Goal: Find contact information: Obtain details needed to contact an individual or organization

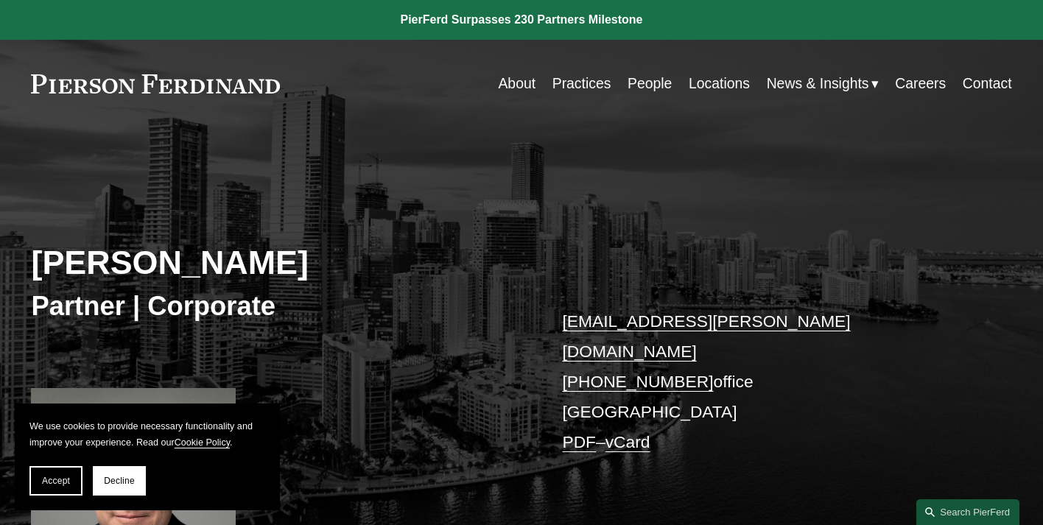
click at [651, 85] on link "People" at bounding box center [650, 83] width 44 height 29
drag, startPoint x: 331, startPoint y: 261, endPoint x: 36, endPoint y: 255, distance: 294.7
click at [36, 255] on h2 "[PERSON_NAME]" at bounding box center [276, 263] width 491 height 40
copy h2 "[PERSON_NAME]"
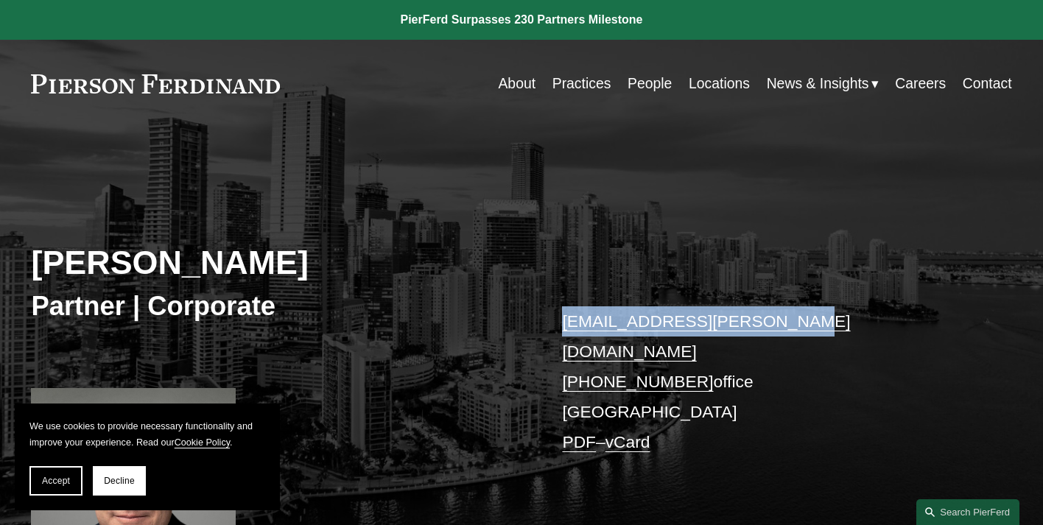
drag, startPoint x: 798, startPoint y: 317, endPoint x: 567, endPoint y: 323, distance: 231.4
click at [567, 323] on p "mark.weinberg@pierferd.com +1.305.239.3953 office Miami PDF – vCard" at bounding box center [766, 381] width 409 height 151
copy link "mark.weinberg@pierferd.com"
click at [997, 80] on link "Contact" at bounding box center [987, 83] width 49 height 29
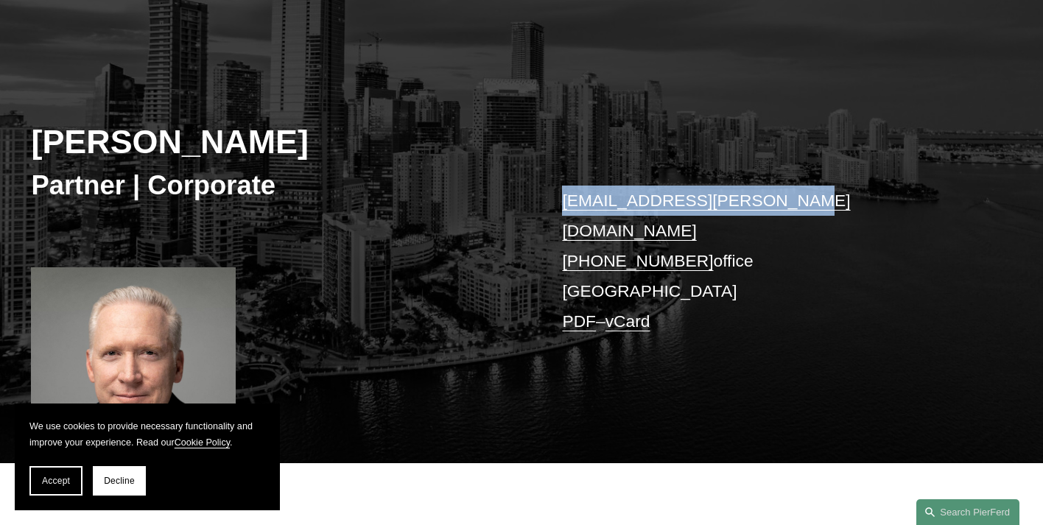
drag, startPoint x: 741, startPoint y: 233, endPoint x: 562, endPoint y: 229, distance: 179.0
click at [562, 229] on p "mark.weinberg@pierferd.com +1.305.239.3953 office Miami PDF – vCard" at bounding box center [766, 261] width 409 height 151
copy p "+1.305.239.3953 office"
drag, startPoint x: 807, startPoint y: 206, endPoint x: 564, endPoint y: 203, distance: 242.3
click at [564, 203] on p "mark.weinberg@pierferd.com +1.305.239.3953 office Miami PDF – vCard" at bounding box center [766, 261] width 409 height 151
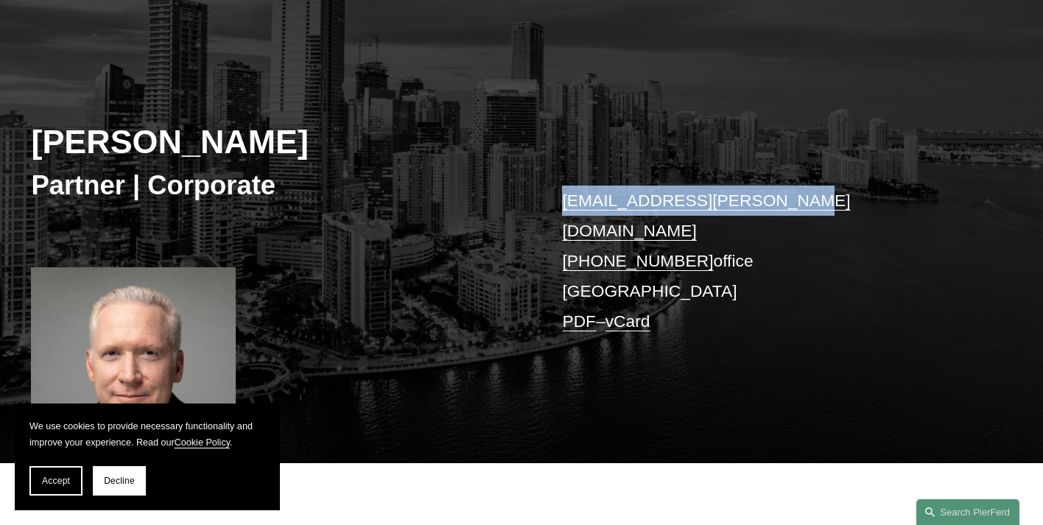
copy link "mark.weinberg@pierferd.com"
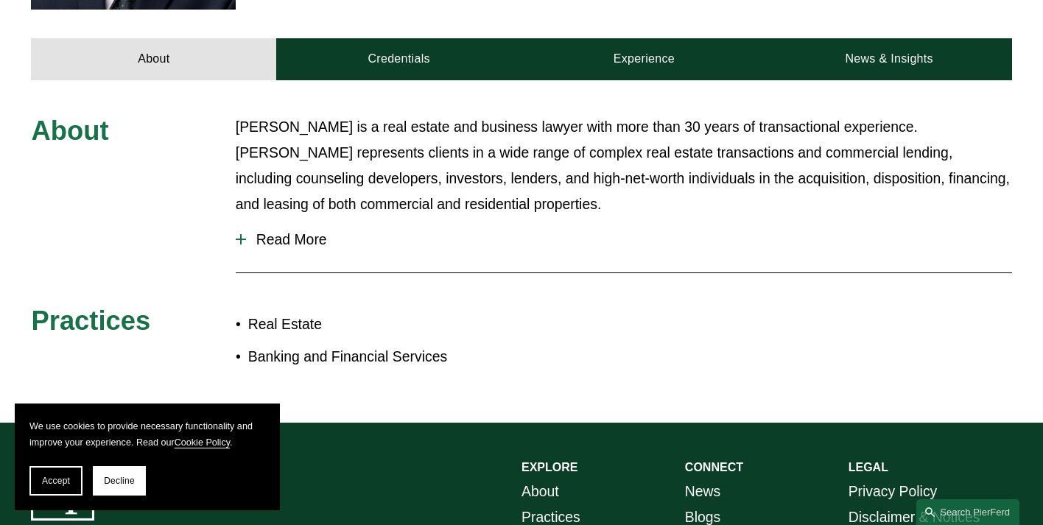
scroll to position [807, 0]
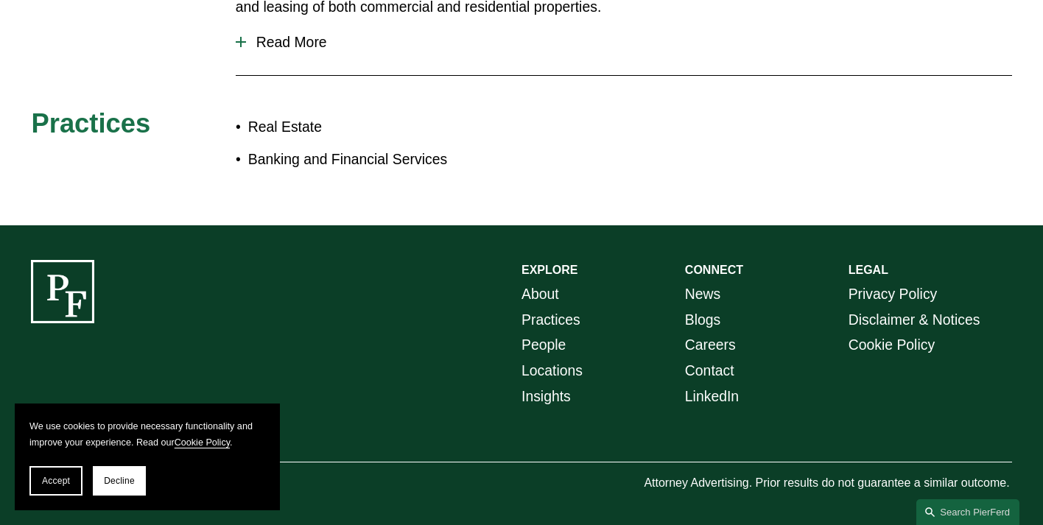
click at [536, 307] on link "Practices" at bounding box center [550, 320] width 59 height 26
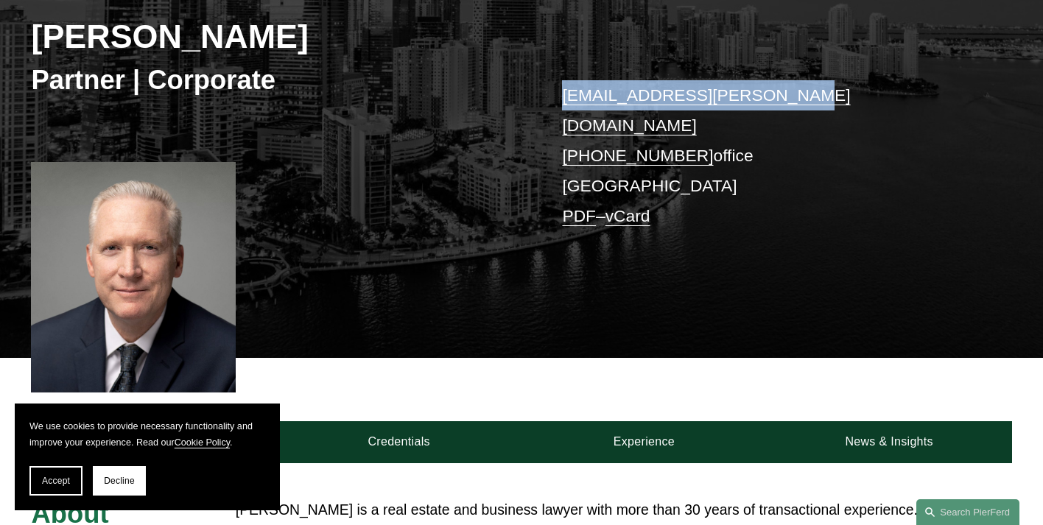
scroll to position [0, 0]
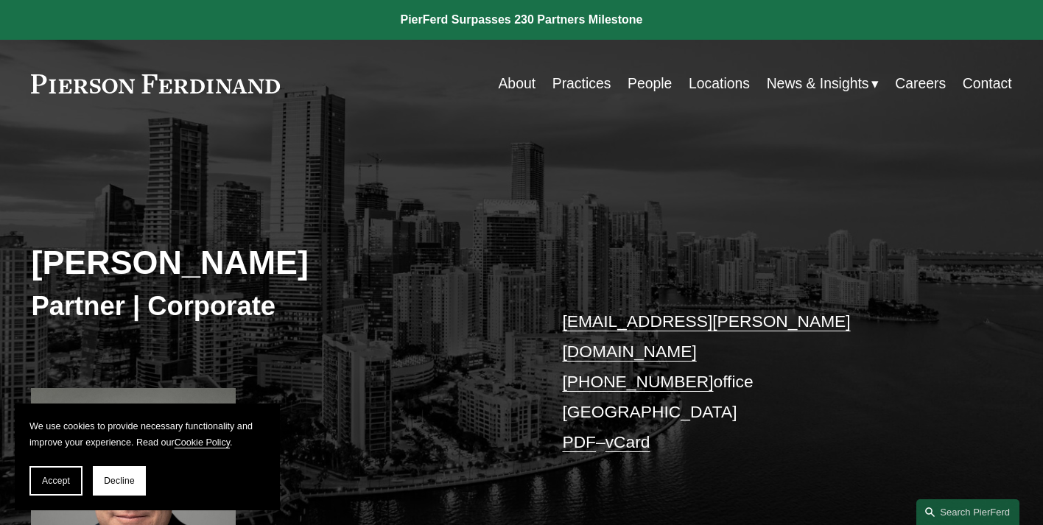
click at [706, 301] on div "Mark S. Weinberg Partner | Corporate mark.weinberg@pierferd.com +1.305.239.3953…" at bounding box center [521, 371] width 1043 height 425
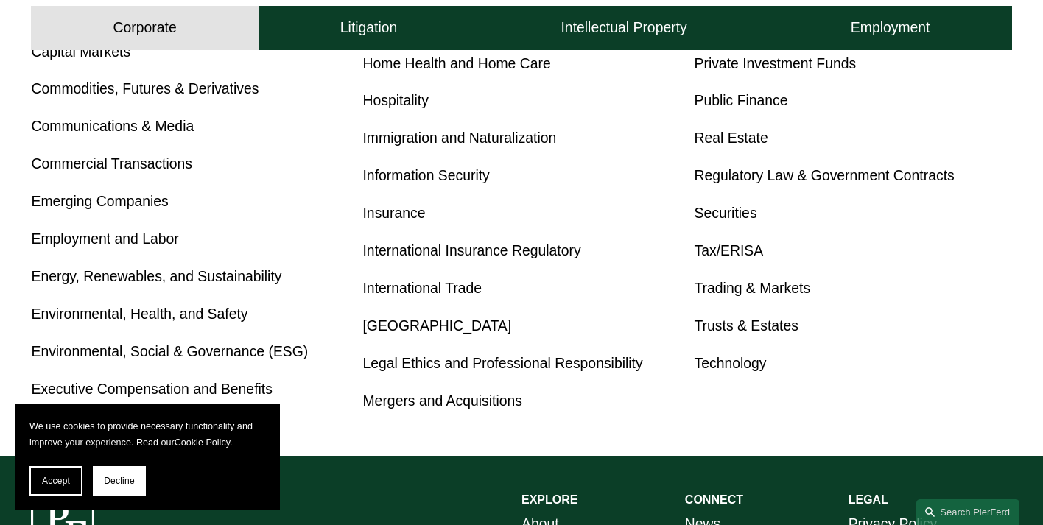
scroll to position [874, 0]
